Goal: Task Accomplishment & Management: Use online tool/utility

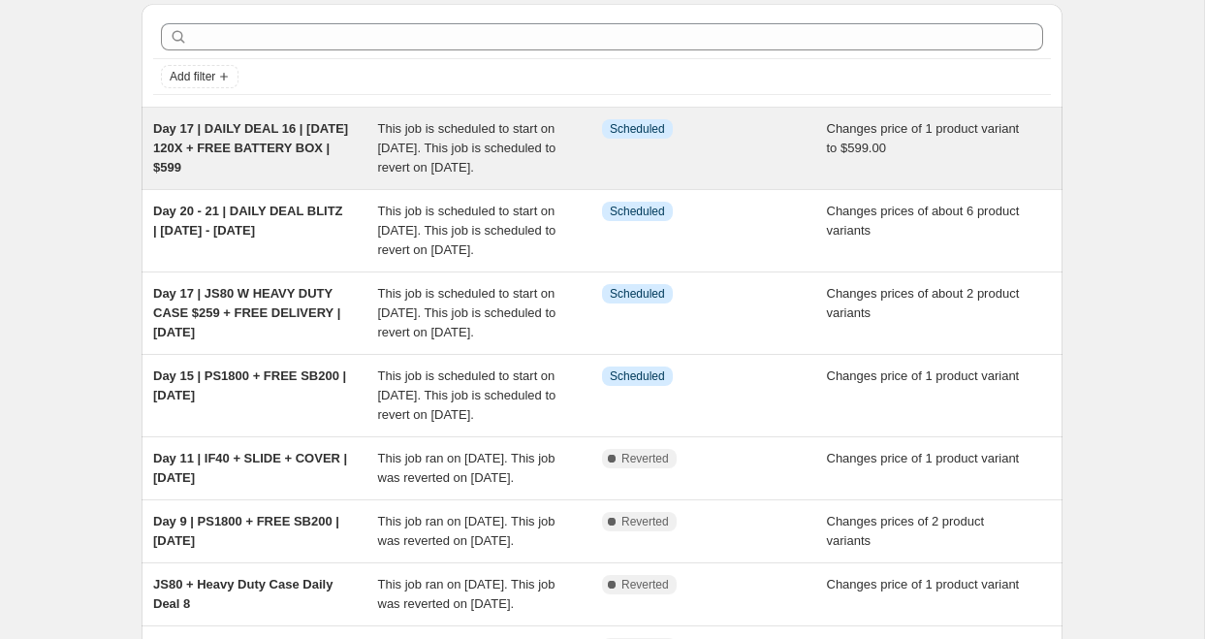
scroll to position [80, 0]
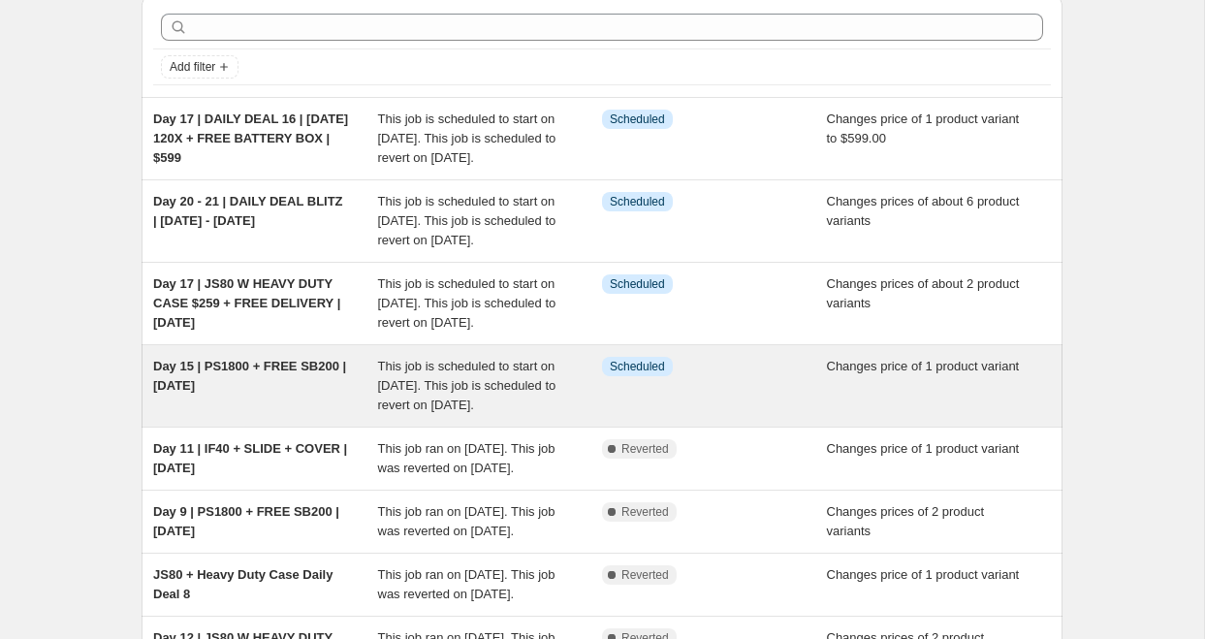
click at [375, 415] on div "Day 15 | PS1800 + FREE SB200 | [DATE]" at bounding box center [265, 386] width 225 height 58
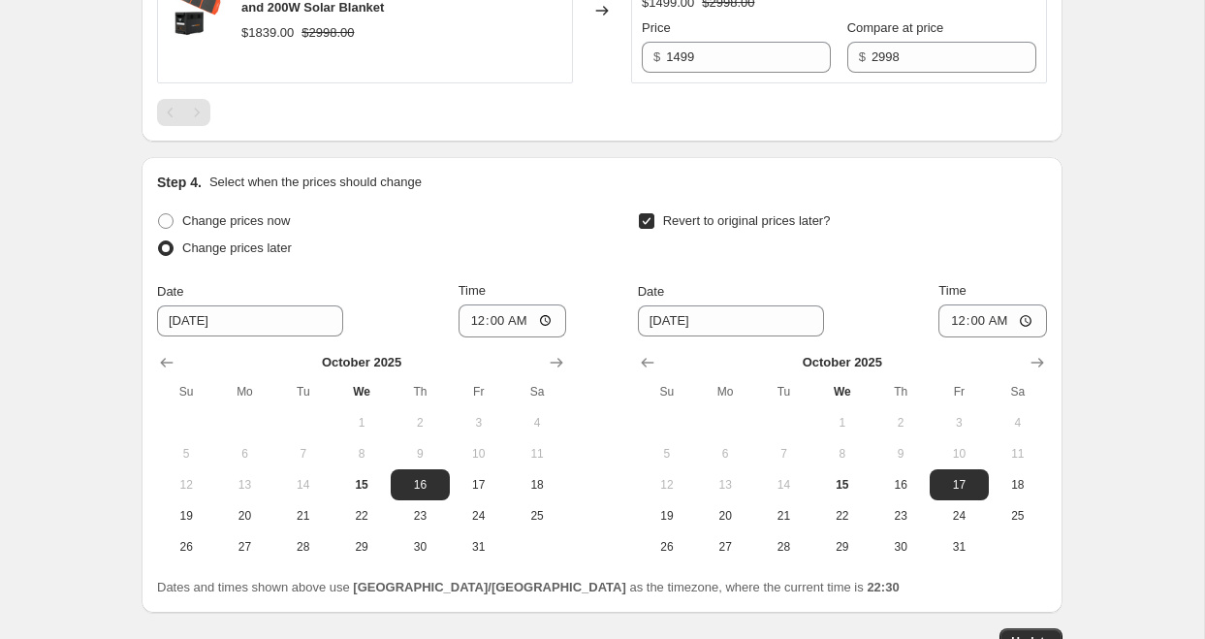
scroll to position [1028, 0]
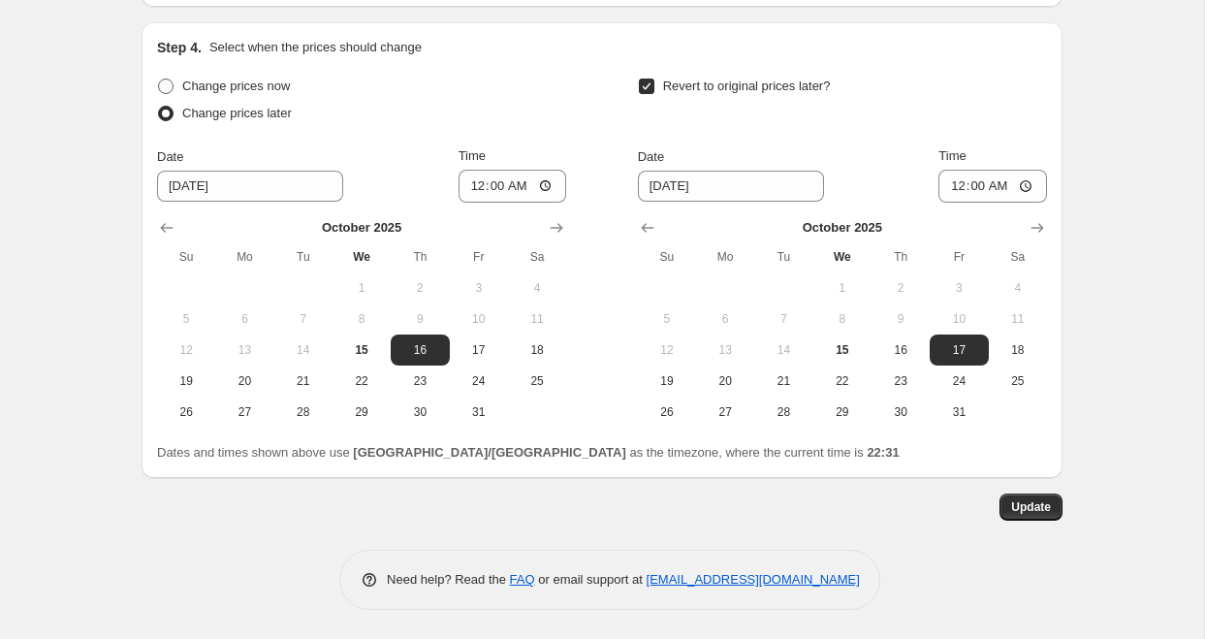
click at [174, 90] on span at bounding box center [165, 86] width 17 height 17
click at [159, 80] on input "Change prices now" at bounding box center [158, 79] width 1 height 1
radio input "true"
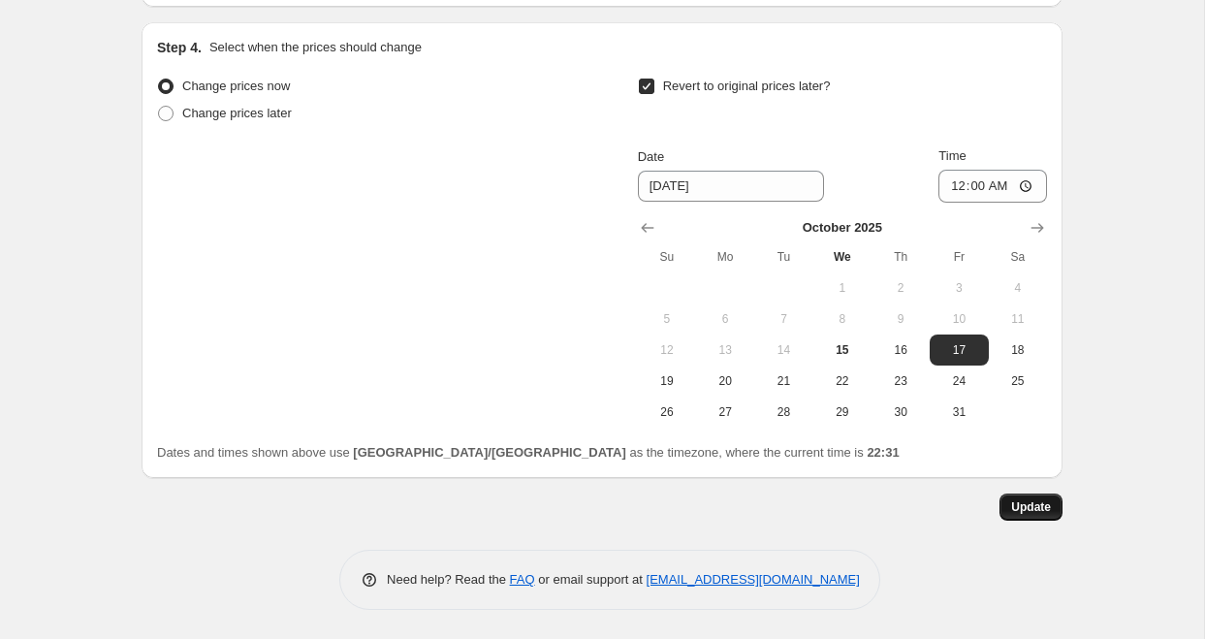
click at [1051, 507] on button "Update" at bounding box center [1031, 507] width 63 height 27
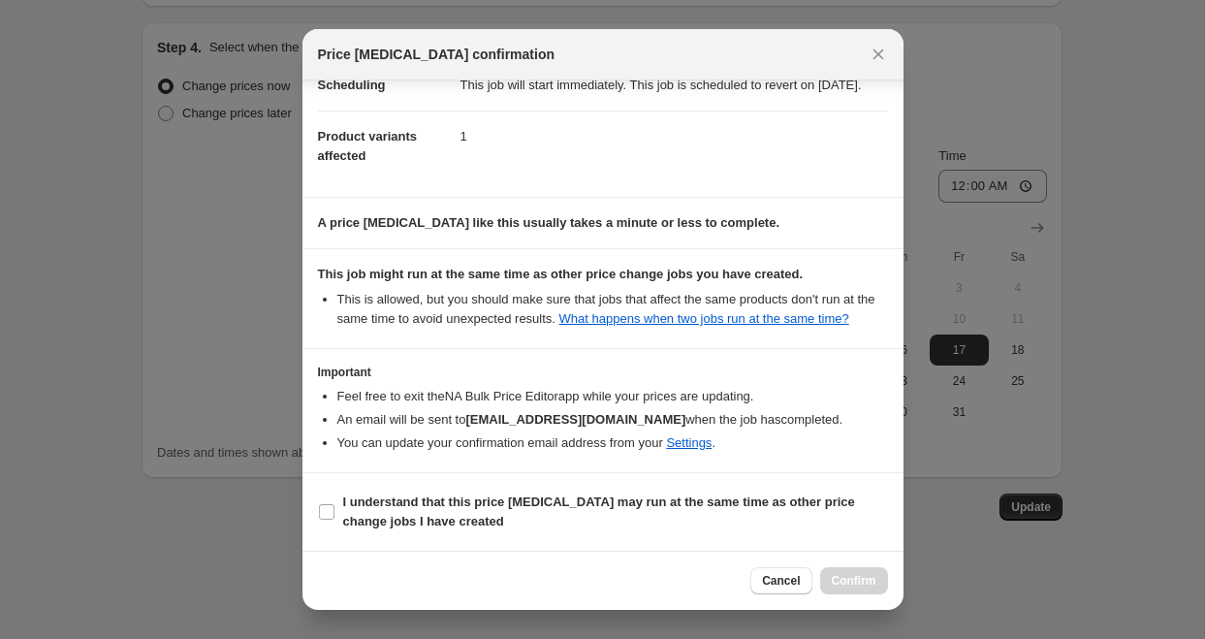
scroll to position [94, 0]
click at [564, 518] on span "I understand that this price [MEDICAL_DATA] may run at the same time as other p…" at bounding box center [615, 512] width 545 height 39
click at [335, 518] on input "I understand that this price [MEDICAL_DATA] may run at the same time as other p…" at bounding box center [327, 512] width 16 height 16
checkbox input "true"
click at [856, 569] on button "Confirm" at bounding box center [854, 580] width 68 height 27
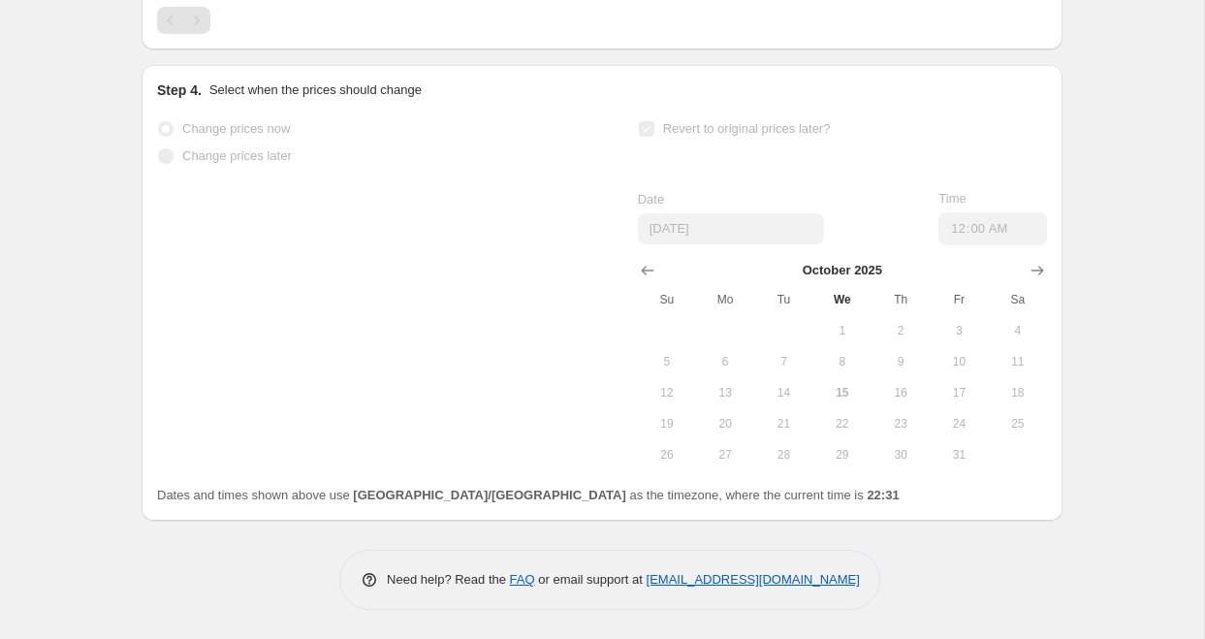
scroll to position [0, 0]
